Goal: Transaction & Acquisition: Purchase product/service

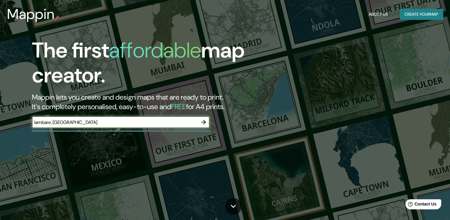
type input "lambare, [GEOGRAPHIC_DATA]"
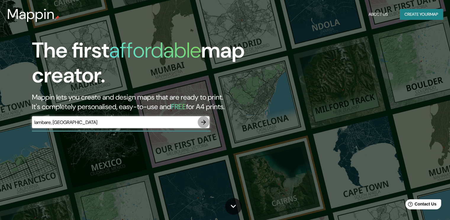
click at [203, 125] on icon "button" at bounding box center [203, 121] width 7 height 7
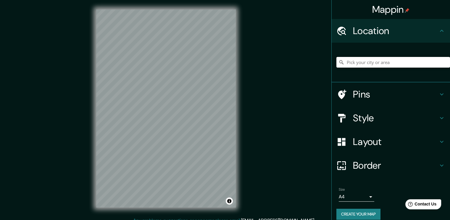
click at [356, 64] on input "Pick your city or area" at bounding box center [393, 62] width 114 height 11
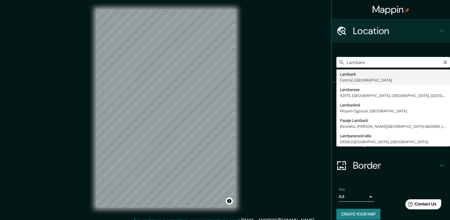
type input "Lambaré, Central, [GEOGRAPHIC_DATA]"
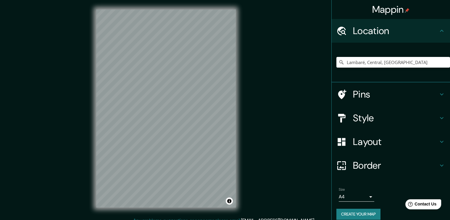
click at [429, 93] on h4 "Pins" at bounding box center [395, 94] width 85 height 12
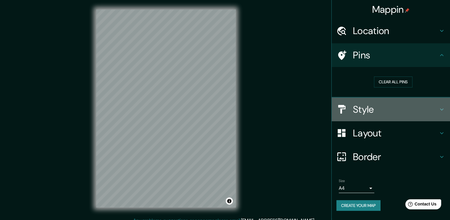
click at [375, 109] on h4 "Style" at bounding box center [395, 109] width 85 height 12
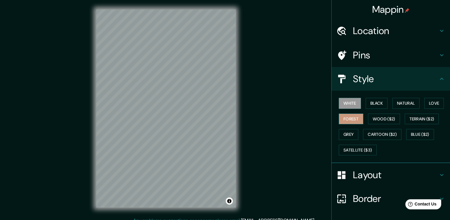
click at [339, 120] on button "Forest" at bounding box center [351, 118] width 25 height 11
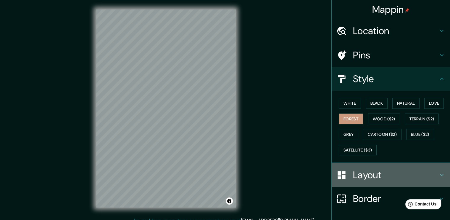
click at [377, 171] on h4 "Layout" at bounding box center [395, 175] width 85 height 12
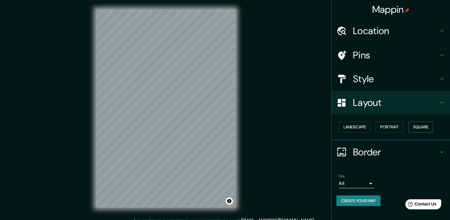
click at [429, 129] on button "Square" at bounding box center [420, 126] width 25 height 11
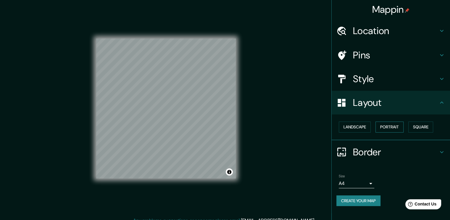
click at [391, 124] on button "Portrait" at bounding box center [390, 126] width 28 height 11
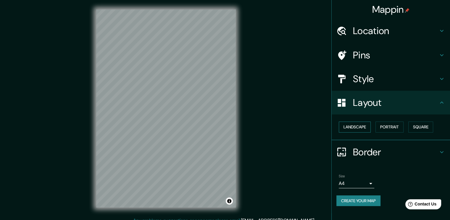
click at [365, 128] on button "Landscape" at bounding box center [355, 126] width 32 height 11
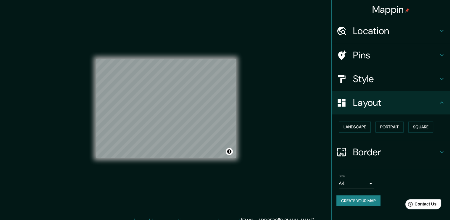
click at [383, 154] on h4 "Border" at bounding box center [395, 152] width 85 height 12
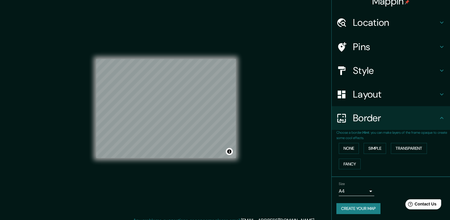
scroll to position [9, 0]
click at [412, 148] on button "Transparent" at bounding box center [409, 147] width 36 height 11
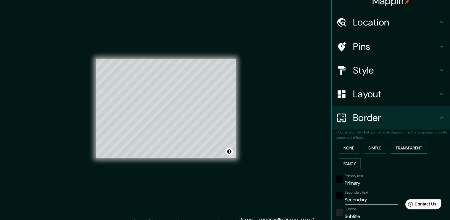
click at [412, 148] on button "Transparent" at bounding box center [409, 147] width 36 height 11
type input "227"
type input "38"
click at [344, 146] on button "None" at bounding box center [349, 147] width 20 height 11
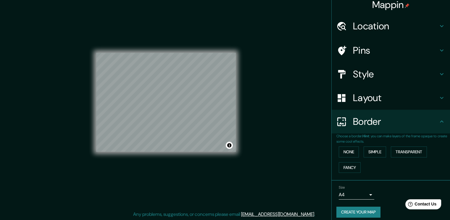
scroll to position [0, 0]
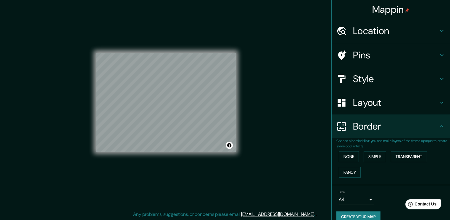
click at [402, 29] on h4 "Location" at bounding box center [395, 31] width 85 height 12
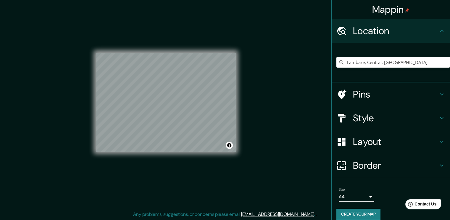
click at [368, 95] on h4 "Pins" at bounding box center [395, 94] width 85 height 12
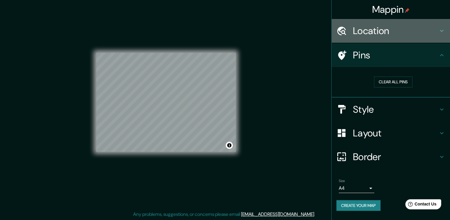
click at [406, 29] on h4 "Location" at bounding box center [395, 31] width 85 height 12
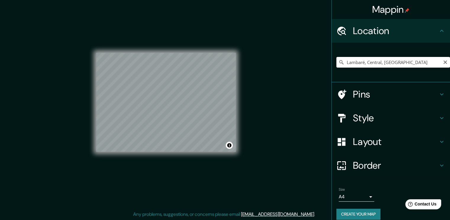
click at [361, 57] on input "Lambaré, Central, [GEOGRAPHIC_DATA]" at bounding box center [393, 62] width 114 height 11
click at [413, 65] on input "Lambaré, Central, [GEOGRAPHIC_DATA]" at bounding box center [393, 62] width 114 height 11
click at [443, 64] on icon "Clear" at bounding box center [445, 62] width 5 height 5
click at [394, 62] on input "Pick your city or area" at bounding box center [393, 62] width 114 height 11
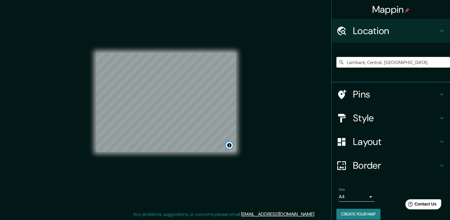
click at [231, 148] on button "Toggle attribution" at bounding box center [229, 144] width 7 height 7
click at [229, 148] on button "Toggle attribution" at bounding box center [229, 144] width 7 height 7
click at [252, 160] on div "Mappin Location [GEOGRAPHIC_DATA], [GEOGRAPHIC_DATA], [GEOGRAPHIC_DATA] Pins St…" at bounding box center [225, 107] width 450 height 226
click at [367, 62] on input "Lambaré, Central, [GEOGRAPHIC_DATA]" at bounding box center [393, 62] width 114 height 11
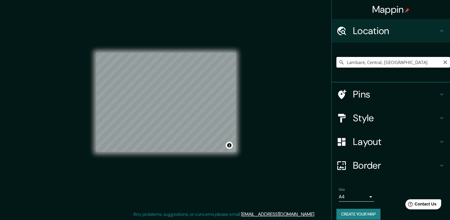
click at [367, 62] on input "Lambaré, Central, [GEOGRAPHIC_DATA]" at bounding box center [393, 62] width 114 height 11
paste input "-25.332019149061868, -57.60842535430336"
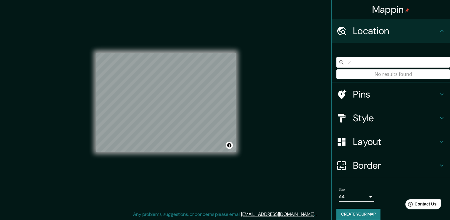
type input "-"
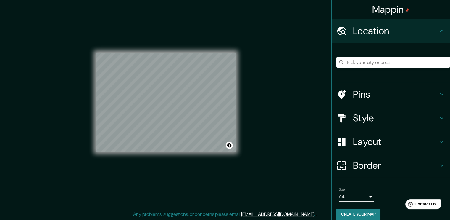
click at [375, 94] on h4 "Pins" at bounding box center [395, 94] width 85 height 12
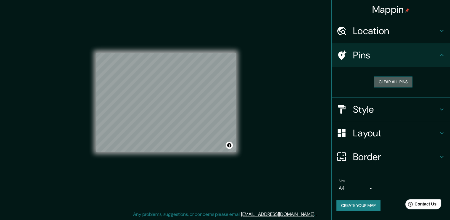
click at [394, 81] on button "Clear all pins" at bounding box center [393, 81] width 38 height 11
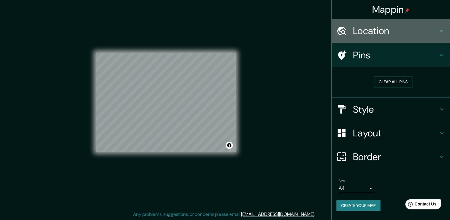
click at [395, 27] on h4 "Location" at bounding box center [395, 31] width 85 height 12
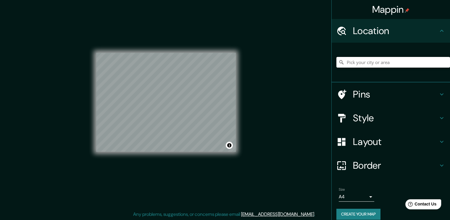
click at [370, 62] on input "Pick your city or area" at bounding box center [393, 62] width 114 height 11
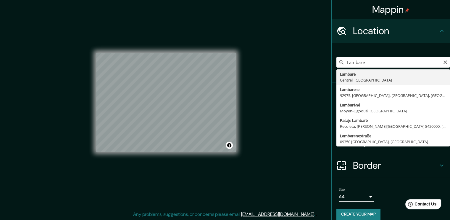
type input "Lambaré, Central, [GEOGRAPHIC_DATA]"
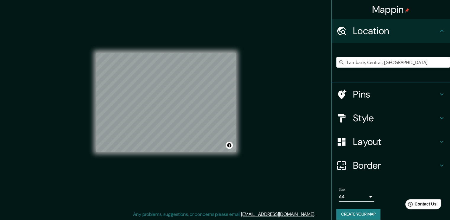
click at [361, 212] on button "Create your map" at bounding box center [358, 213] width 44 height 11
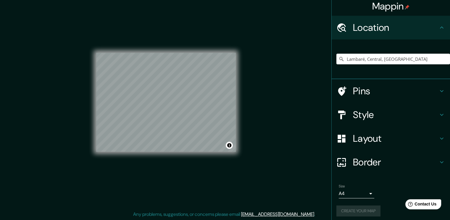
scroll to position [6, 0]
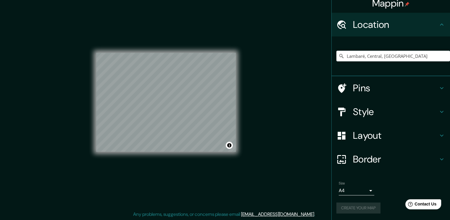
click at [349, 208] on div "Create your map" at bounding box center [390, 207] width 109 height 11
click at [409, 88] on h4 "Pins" at bounding box center [395, 88] width 85 height 12
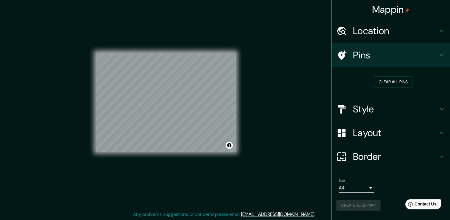
scroll to position [0, 0]
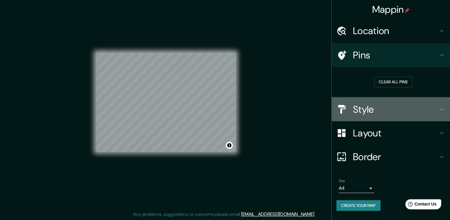
click at [389, 110] on h4 "Style" at bounding box center [395, 109] width 85 height 12
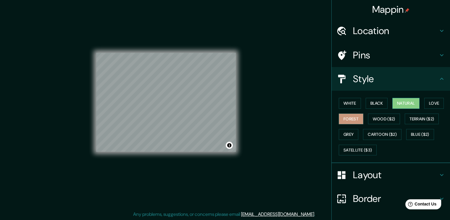
click at [407, 105] on button "Natural" at bounding box center [405, 103] width 27 height 11
click at [372, 100] on button "Black" at bounding box center [377, 103] width 22 height 11
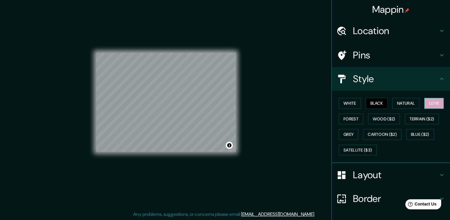
click at [436, 104] on button "Love" at bounding box center [434, 103] width 20 height 11
click at [348, 132] on button "Grey" at bounding box center [349, 134] width 20 height 11
click at [352, 118] on button "Forest" at bounding box center [351, 118] width 25 height 11
click at [371, 170] on h4 "Layout" at bounding box center [395, 175] width 85 height 12
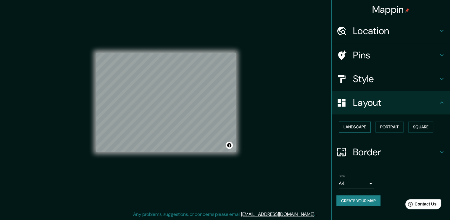
click at [352, 125] on button "Landscape" at bounding box center [355, 126] width 32 height 11
click at [389, 125] on button "Portrait" at bounding box center [390, 126] width 28 height 11
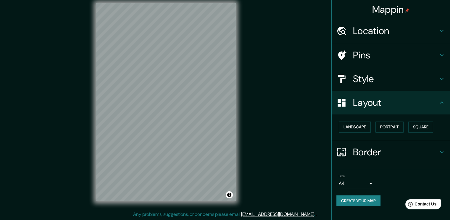
click at [365, 154] on h4 "Border" at bounding box center [395, 152] width 85 height 12
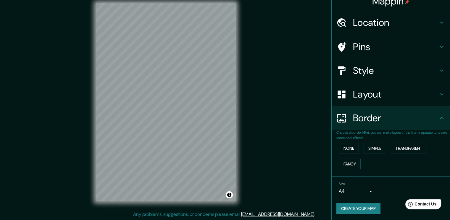
scroll to position [9, 0]
click at [303, 171] on div "Mappin Location [GEOGRAPHIC_DATA], [GEOGRAPHIC_DATA], [GEOGRAPHIC_DATA] Pins St…" at bounding box center [225, 107] width 450 height 226
click at [370, 202] on button "Create your map" at bounding box center [358, 207] width 44 height 11
click at [395, 115] on h4 "Border" at bounding box center [395, 118] width 85 height 12
click at [385, 94] on h4 "Layout" at bounding box center [395, 94] width 85 height 12
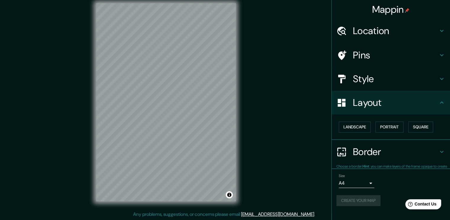
scroll to position [0, 0]
drag, startPoint x: 310, startPoint y: 109, endPoint x: 311, endPoint y: 121, distance: 11.9
click at [311, 121] on div "Mappin Location [GEOGRAPHIC_DATA], [GEOGRAPHIC_DATA], [GEOGRAPHIC_DATA] Pins St…" at bounding box center [225, 107] width 450 height 226
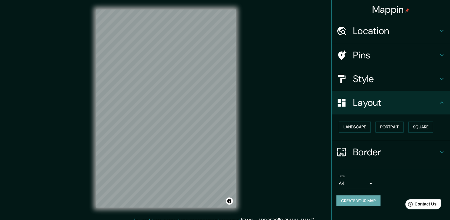
click at [355, 199] on button "Create your map" at bounding box center [358, 200] width 44 height 11
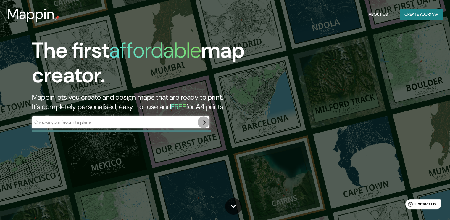
click at [203, 123] on icon "button" at bounding box center [203, 121] width 7 height 7
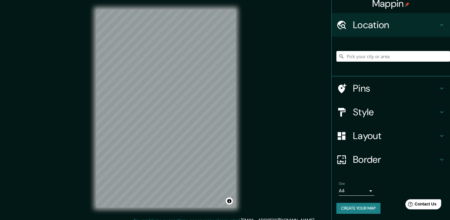
scroll to position [6, 0]
drag, startPoint x: 363, startPoint y: 209, endPoint x: 365, endPoint y: 211, distance: 3.1
click at [365, 211] on button "Create your map" at bounding box center [358, 207] width 44 height 11
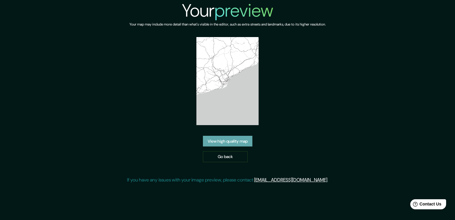
click at [236, 139] on link "View high quality map" at bounding box center [227, 141] width 49 height 11
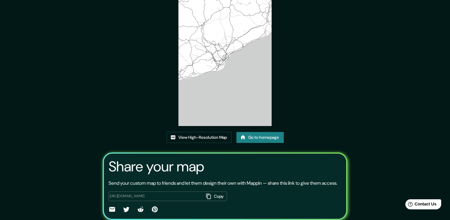
scroll to position [30, 0]
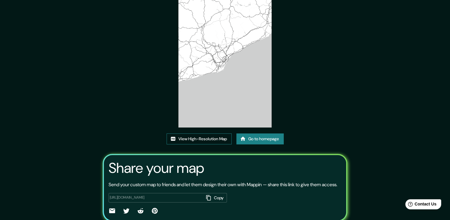
click at [167, 138] on link "View High-Resolution Map" at bounding box center [199, 138] width 65 height 11
